Goal: Task Accomplishment & Management: Use online tool/utility

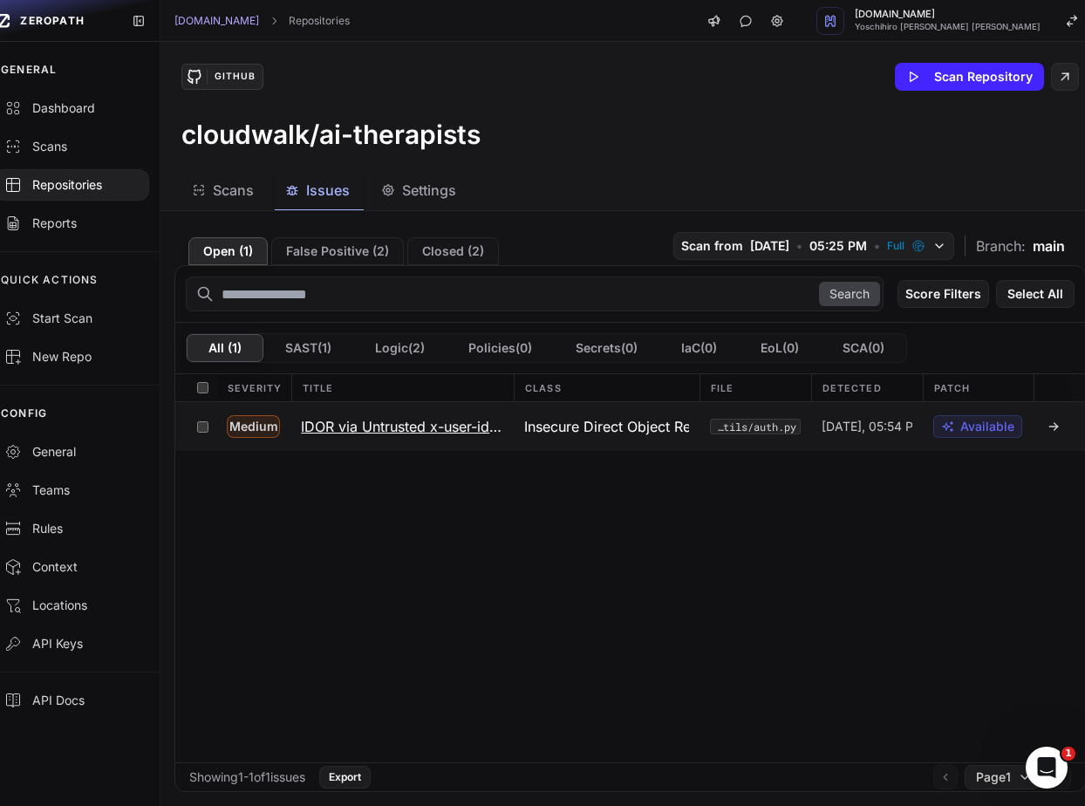
click at [388, 427] on h3 "IDOR via Untrusted x-user-id Header" at bounding box center [402, 426] width 202 height 21
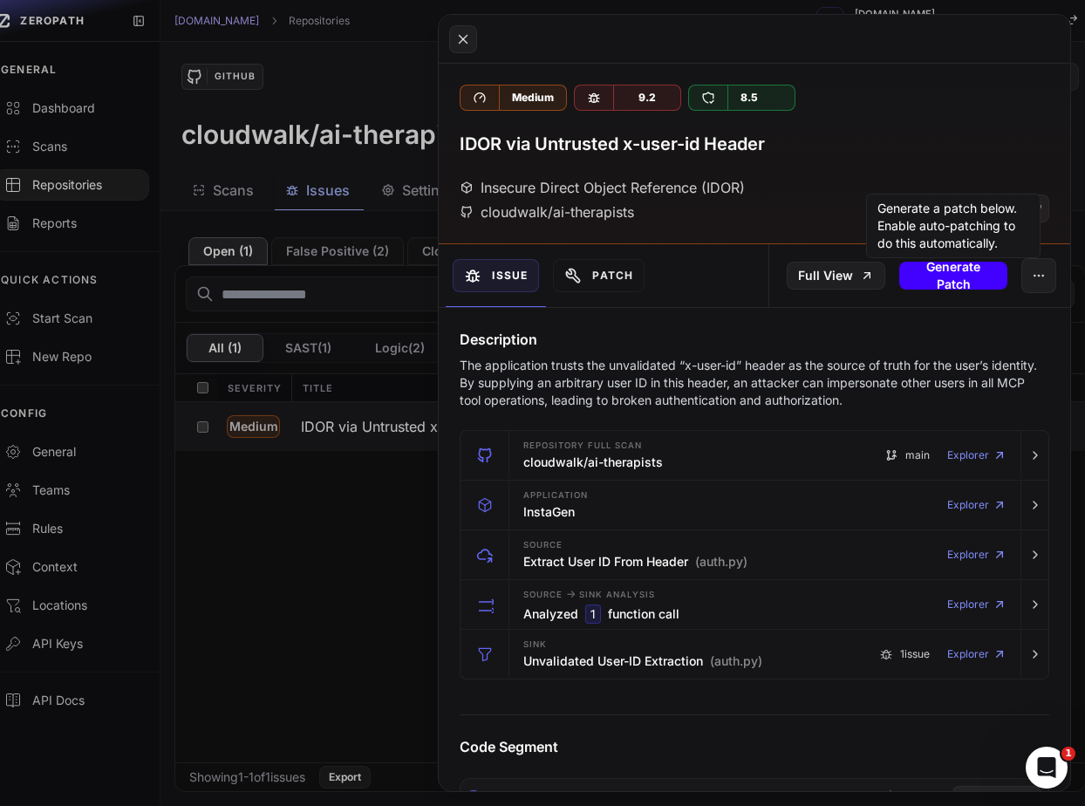
click at [958, 276] on button "Generate Patch" at bounding box center [953, 276] width 108 height 28
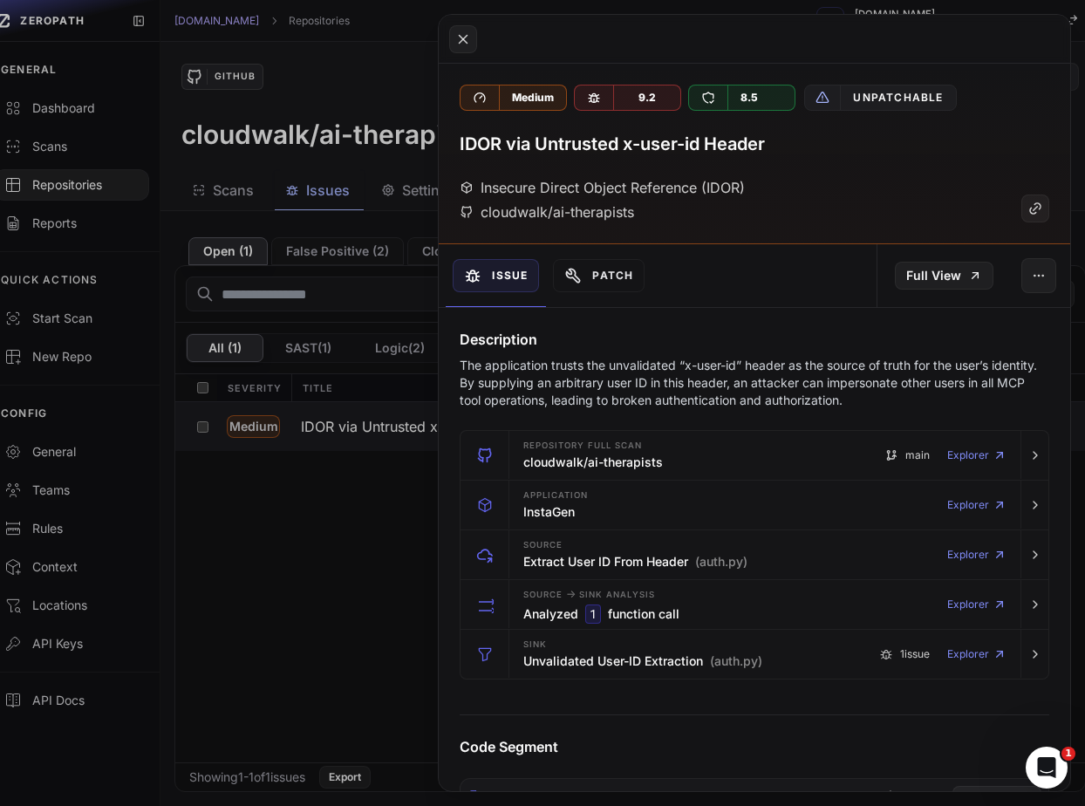
click at [386, 499] on button at bounding box center [542, 403] width 1085 height 806
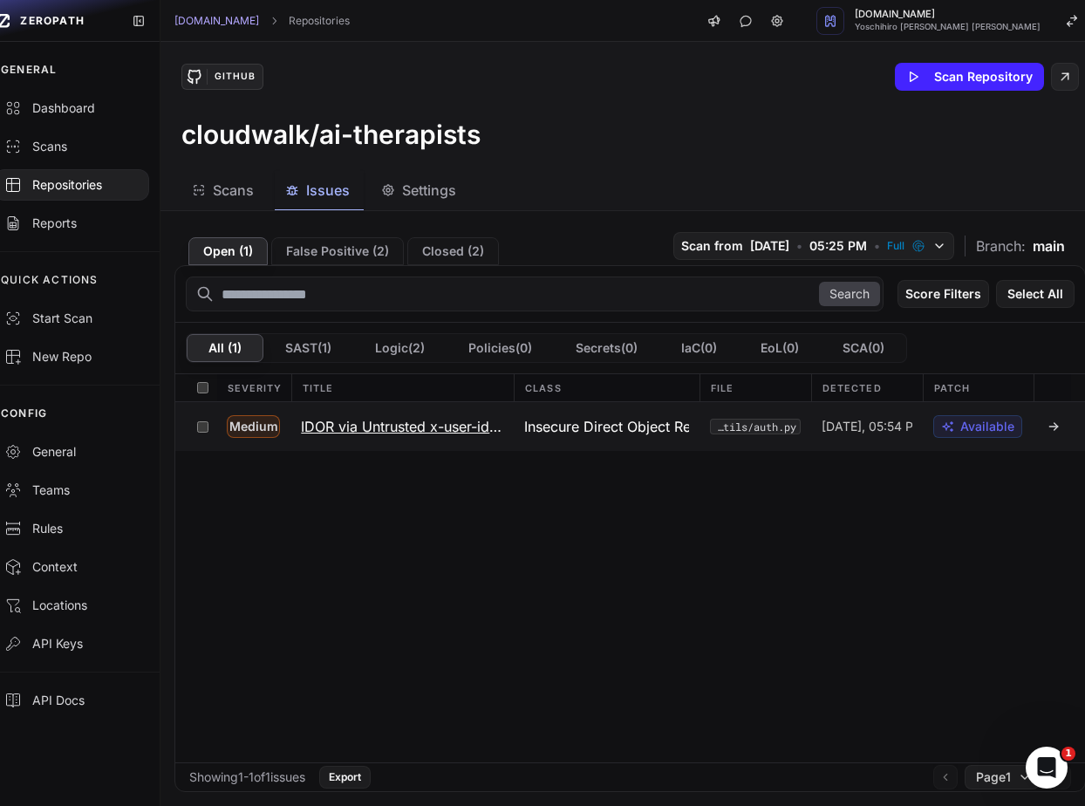
click at [417, 426] on h3 "IDOR via Untrusted x-user-id Header" at bounding box center [402, 426] width 202 height 21
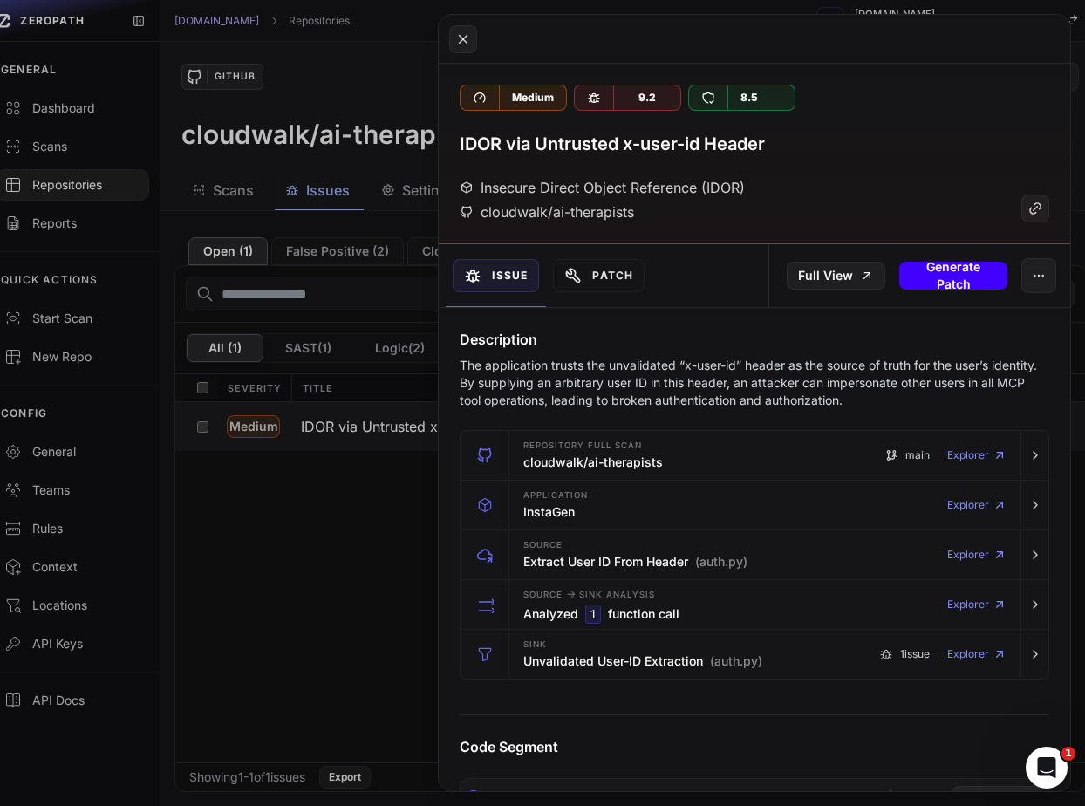
click at [968, 283] on button "Generate Patch" at bounding box center [953, 276] width 108 height 28
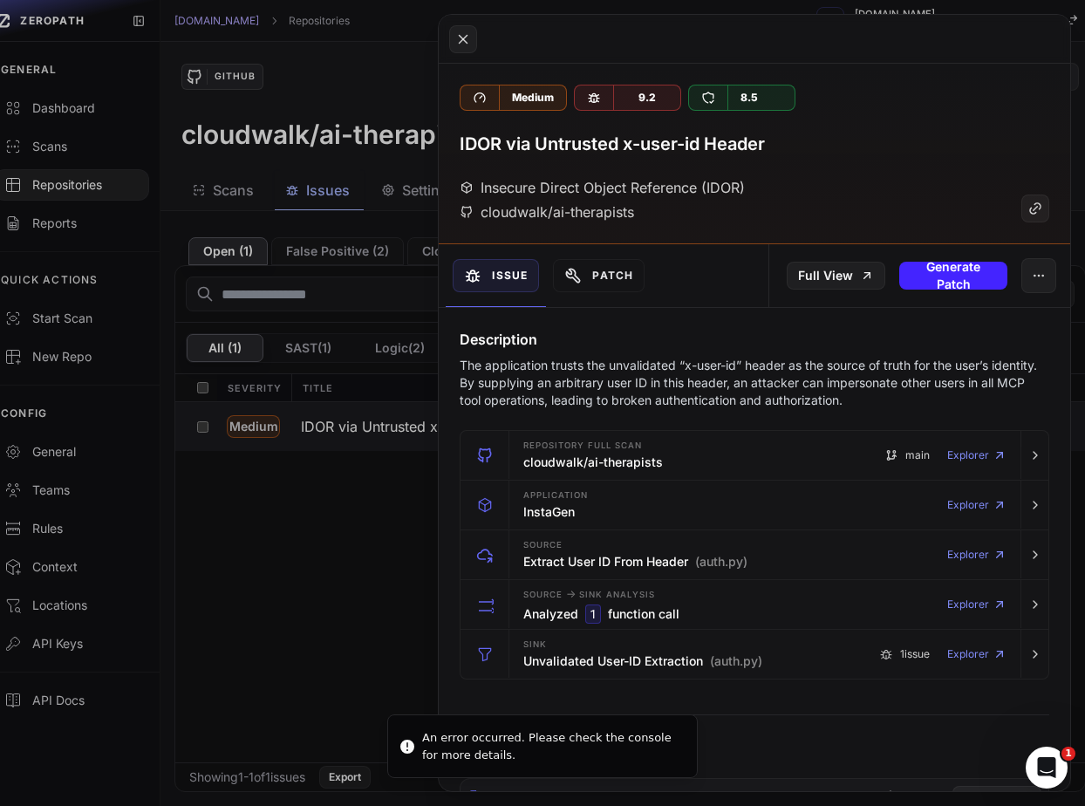
click at [356, 565] on button at bounding box center [542, 403] width 1085 height 806
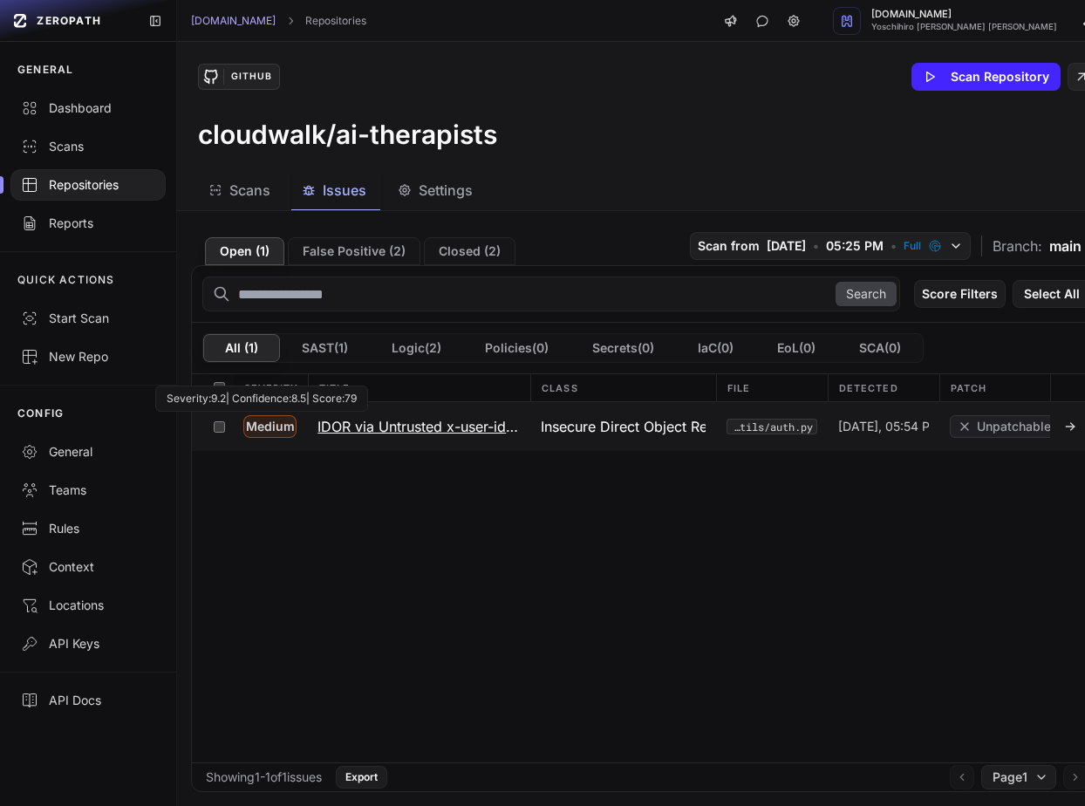
scroll to position [0, 17]
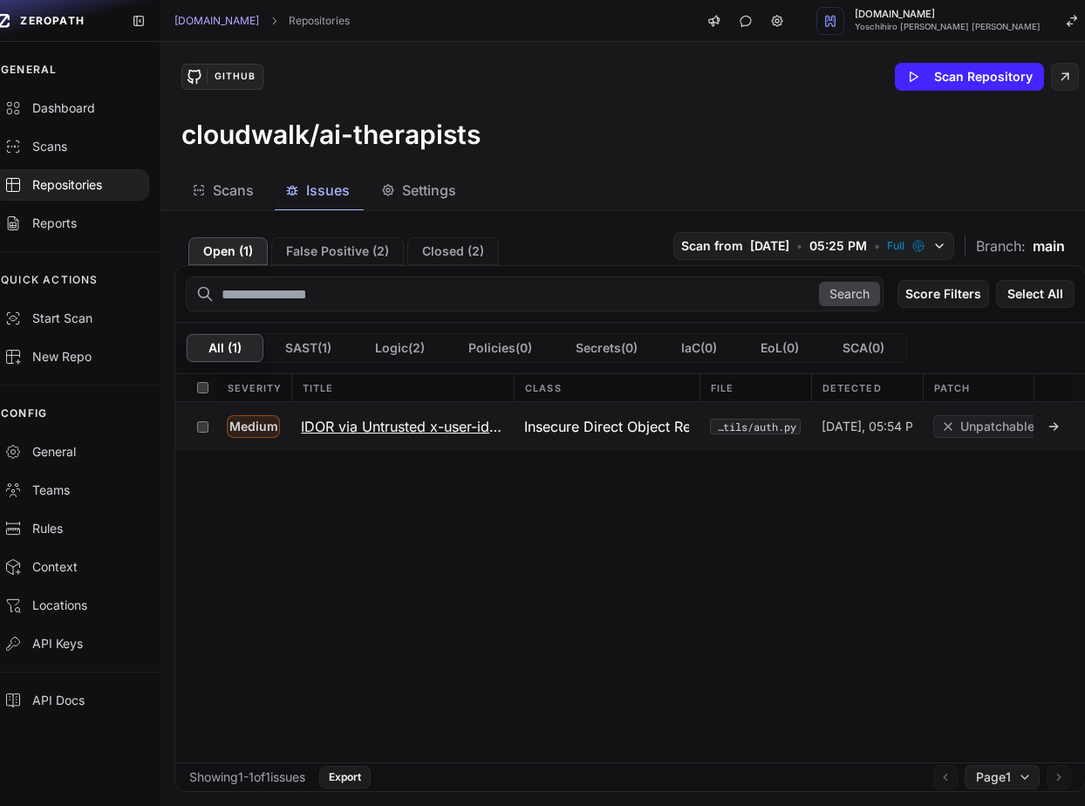
click at [315, 431] on h3 "IDOR via Untrusted x-user-id Header" at bounding box center [402, 426] width 202 height 21
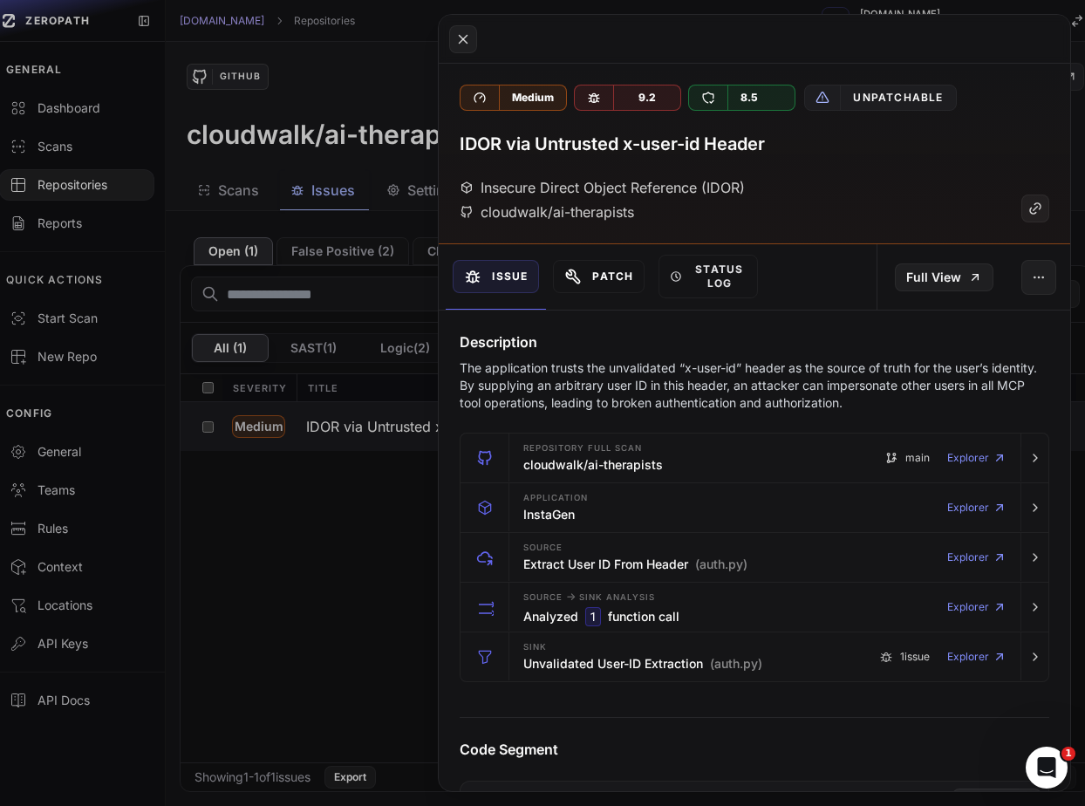
click at [611, 279] on button "Patch" at bounding box center [599, 276] width 92 height 33
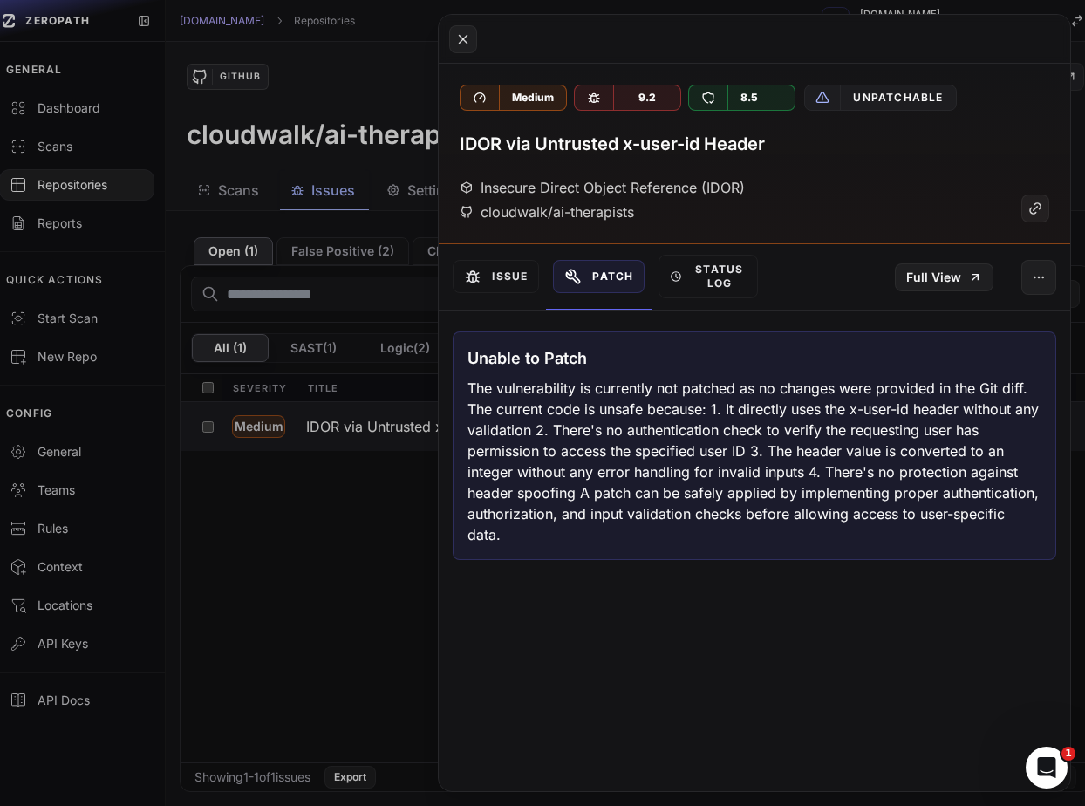
click at [423, 577] on button at bounding box center [542, 403] width 1085 height 806
